Goal: Task Accomplishment & Management: Complete application form

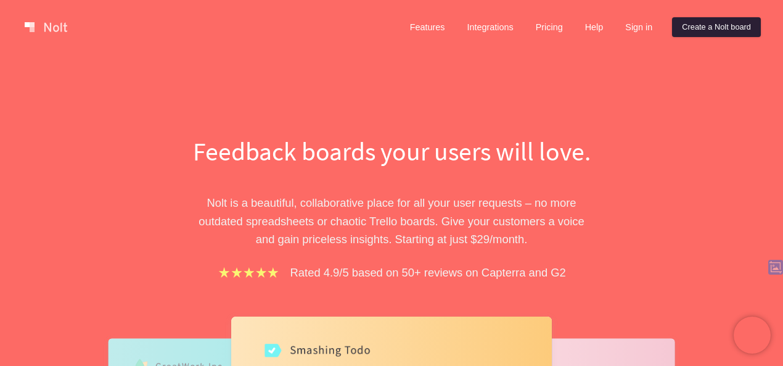
click at [683, 25] on link "Create a Nolt board" at bounding box center [716, 27] width 89 height 20
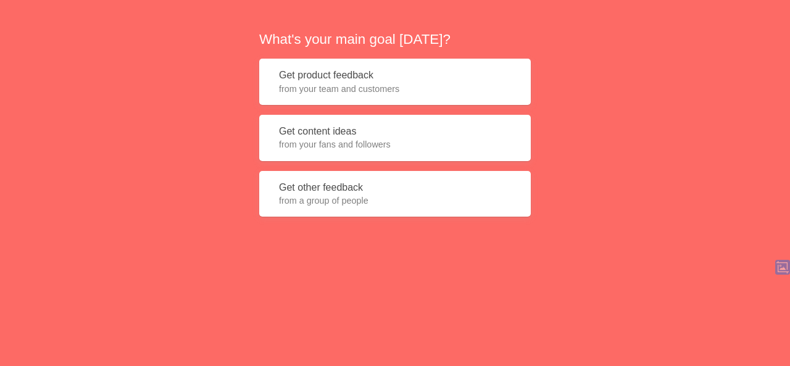
click at [344, 85] on span "from your team and customers" at bounding box center [395, 89] width 232 height 12
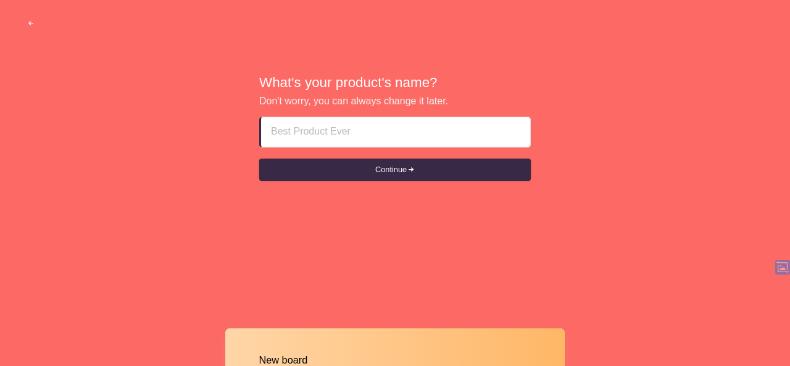
paste input "Deira CALL GIRLS"
type input "Deira CALL GIRLS"
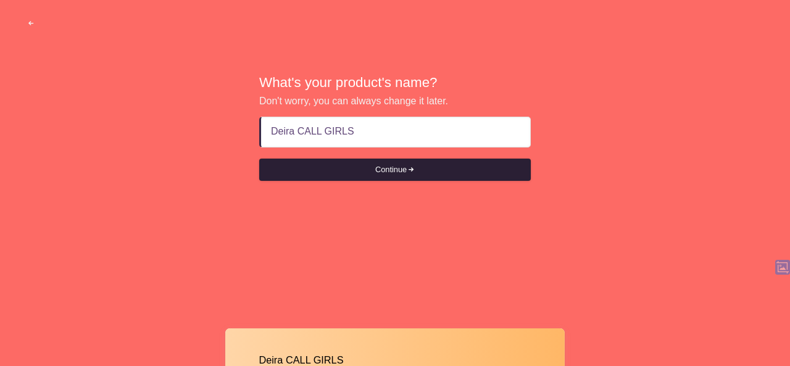
click at [363, 168] on button "Continue" at bounding box center [394, 170] width 271 height 22
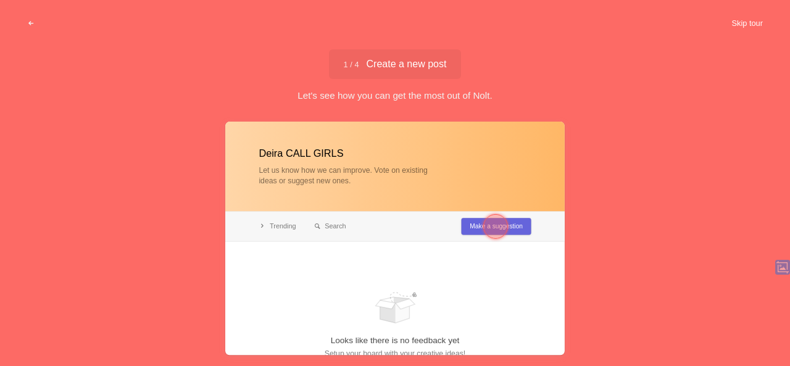
click at [748, 26] on button "Skip tour" at bounding box center [746, 23] width 61 height 22
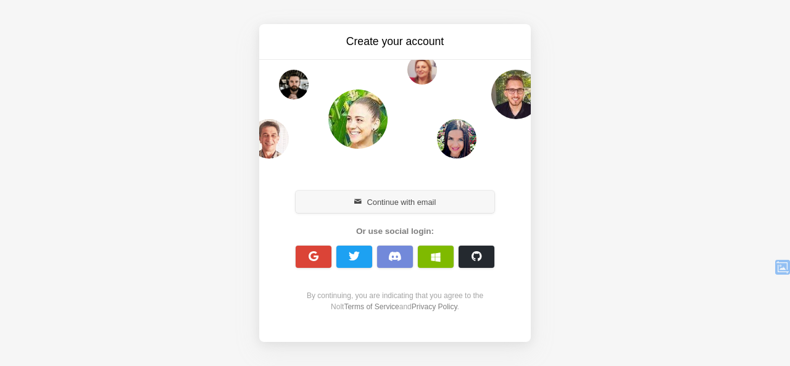
click at [403, 200] on button "Continue with email" at bounding box center [394, 202] width 199 height 22
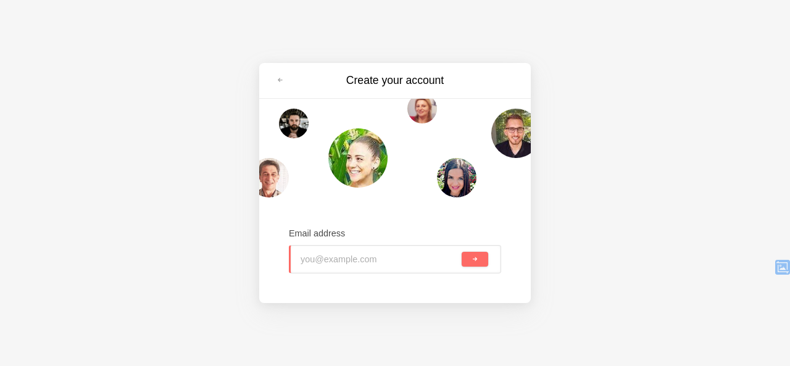
paste input "[EMAIL_ADDRESS][DOMAIN_NAME]"
type input "[EMAIL_ADDRESS][DOMAIN_NAME]"
click at [470, 258] on button "submit" at bounding box center [474, 259] width 27 height 15
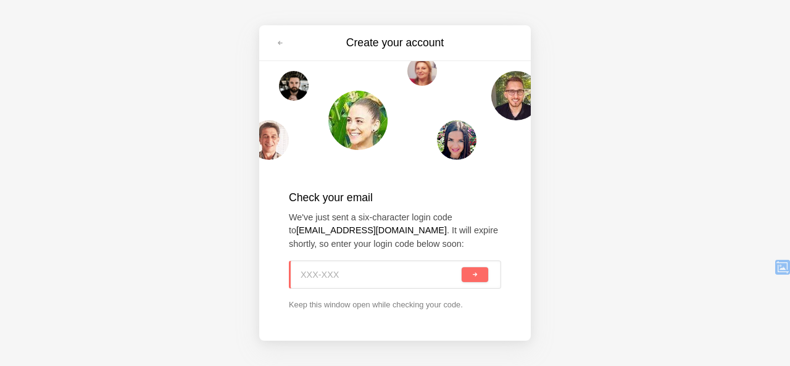
paste input "AZK-PFC"
type input "AZK-PFC"
click at [471, 279] on button "submit" at bounding box center [474, 274] width 27 height 15
